Goal: Task Accomplishment & Management: Use online tool/utility

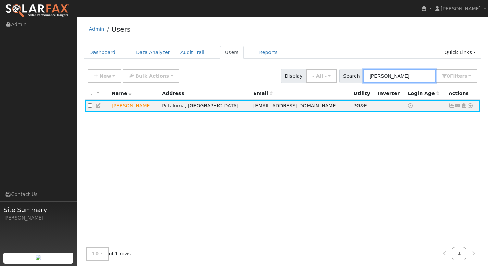
drag, startPoint x: 412, startPoint y: 76, endPoint x: 376, endPoint y: 74, distance: 36.0
click at [376, 74] on input "Susann Burton" at bounding box center [399, 76] width 73 height 14
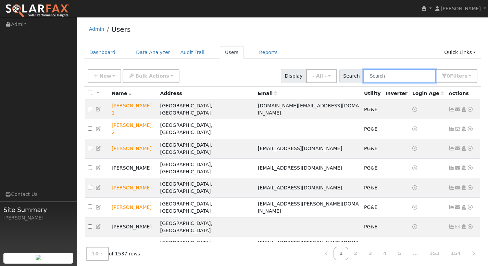
paste input "[PERSON_NAME]"
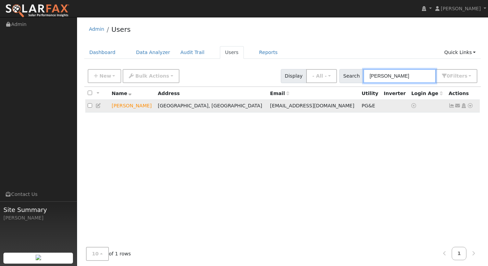
type input "[PERSON_NAME]"
click at [469, 107] on icon at bounding box center [470, 105] width 6 height 5
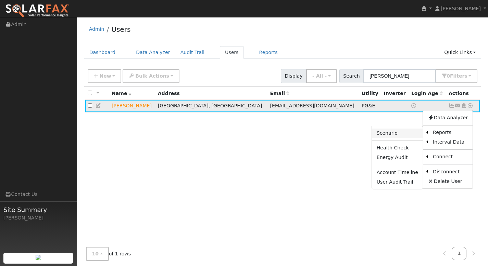
click at [411, 131] on link "Scenario" at bounding box center [397, 134] width 51 height 10
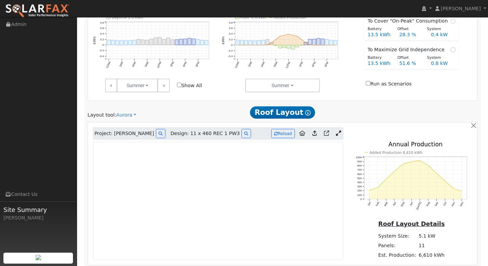
scroll to position [352, 0]
